Goal: Check status: Check status

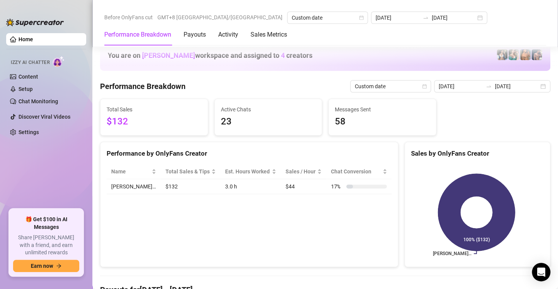
scroll to position [1000, 0]
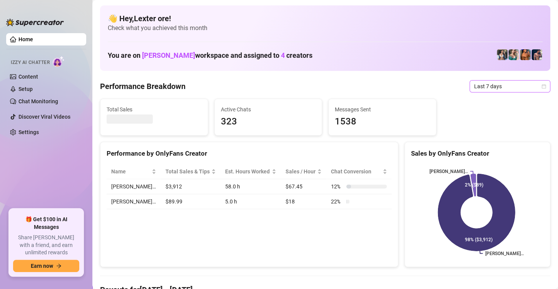
click at [534, 87] on span "Last 7 days" at bounding box center [510, 86] width 72 height 12
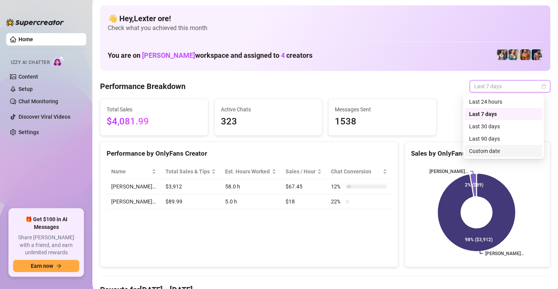
click at [488, 155] on div "Custom date" at bounding box center [503, 151] width 68 height 8
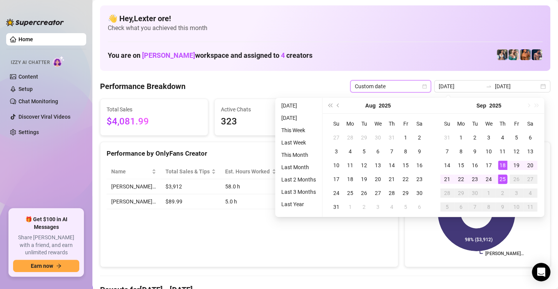
type input "[DATE]"
click at [503, 178] on div "25" at bounding box center [502, 178] width 9 height 9
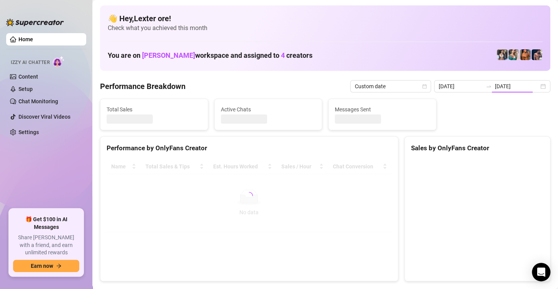
type input "[DATE]"
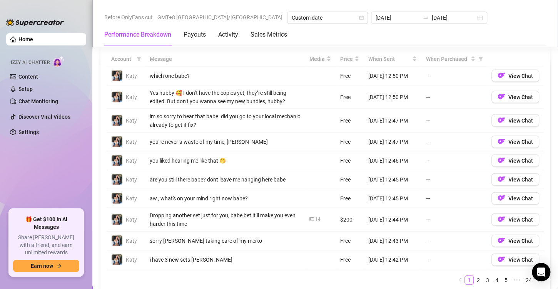
scroll to position [885, 0]
